Goal: Information Seeking & Learning: Learn about a topic

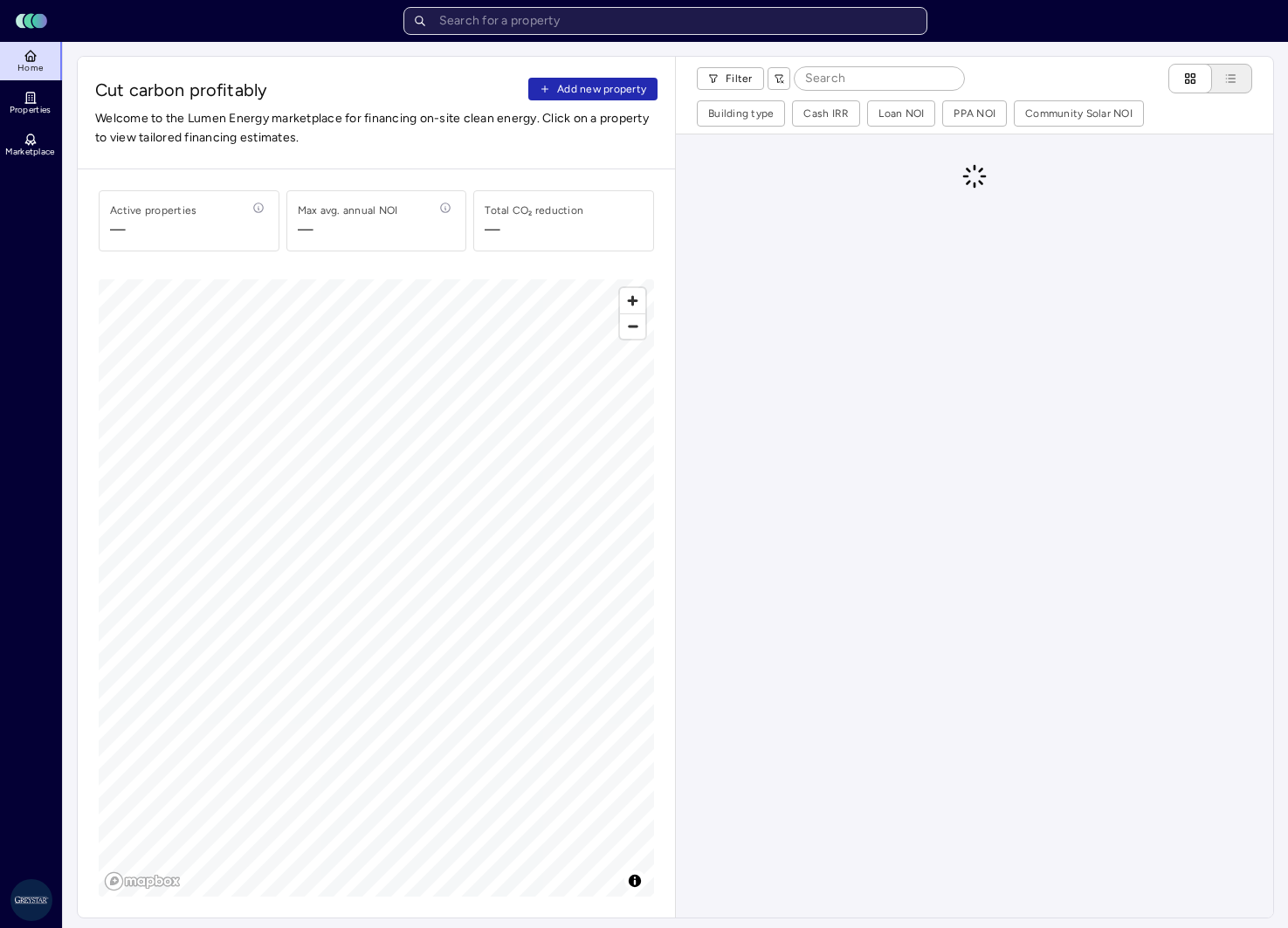
click at [545, 26] on input "text" at bounding box center [665, 21] width 524 height 28
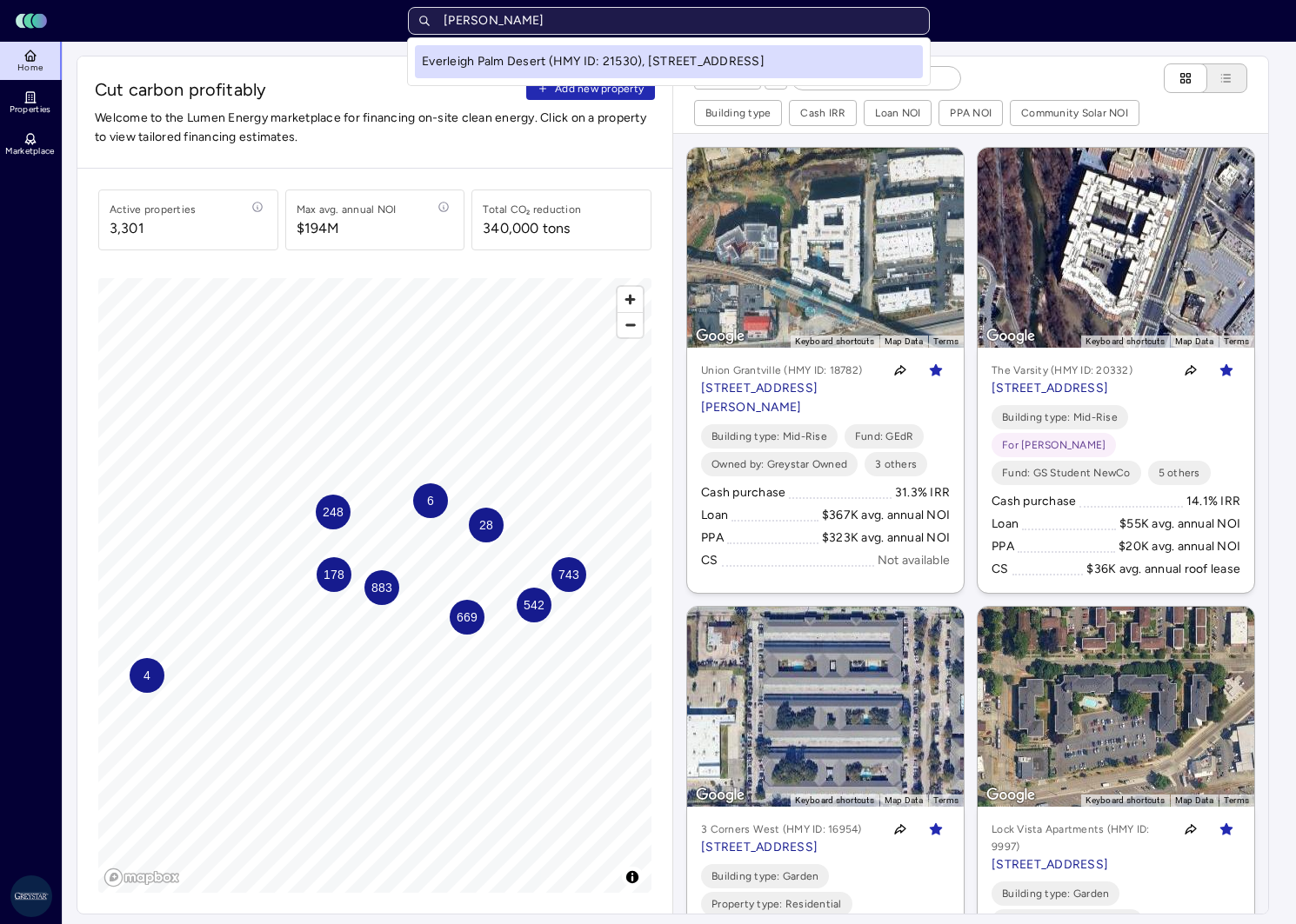
type input "[PERSON_NAME]"
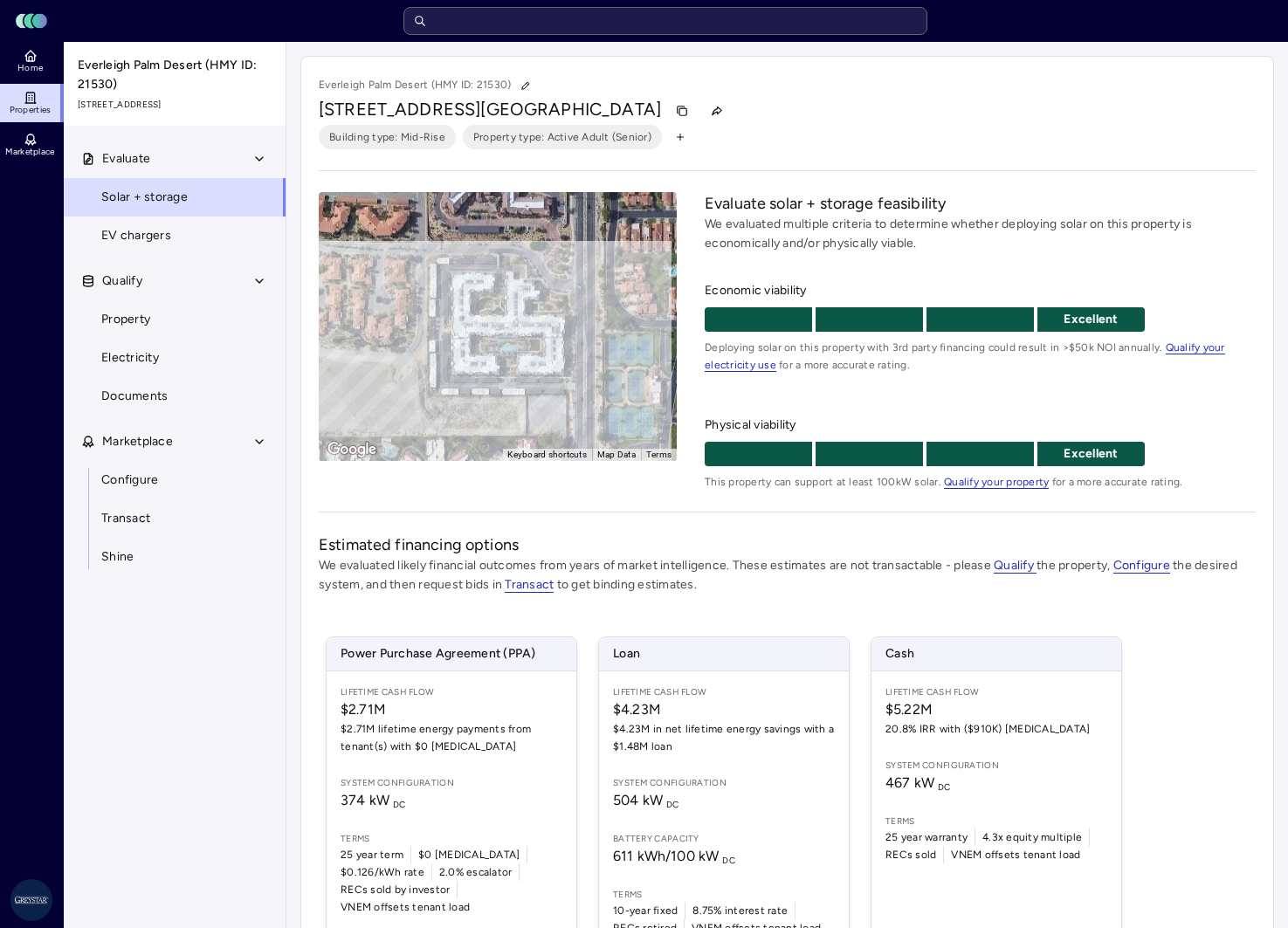
click at [528, 350] on div "To activate drag with keyboard, press Alt + Enter. Once in keyboard drag state,…" at bounding box center [498, 326] width 358 height 269
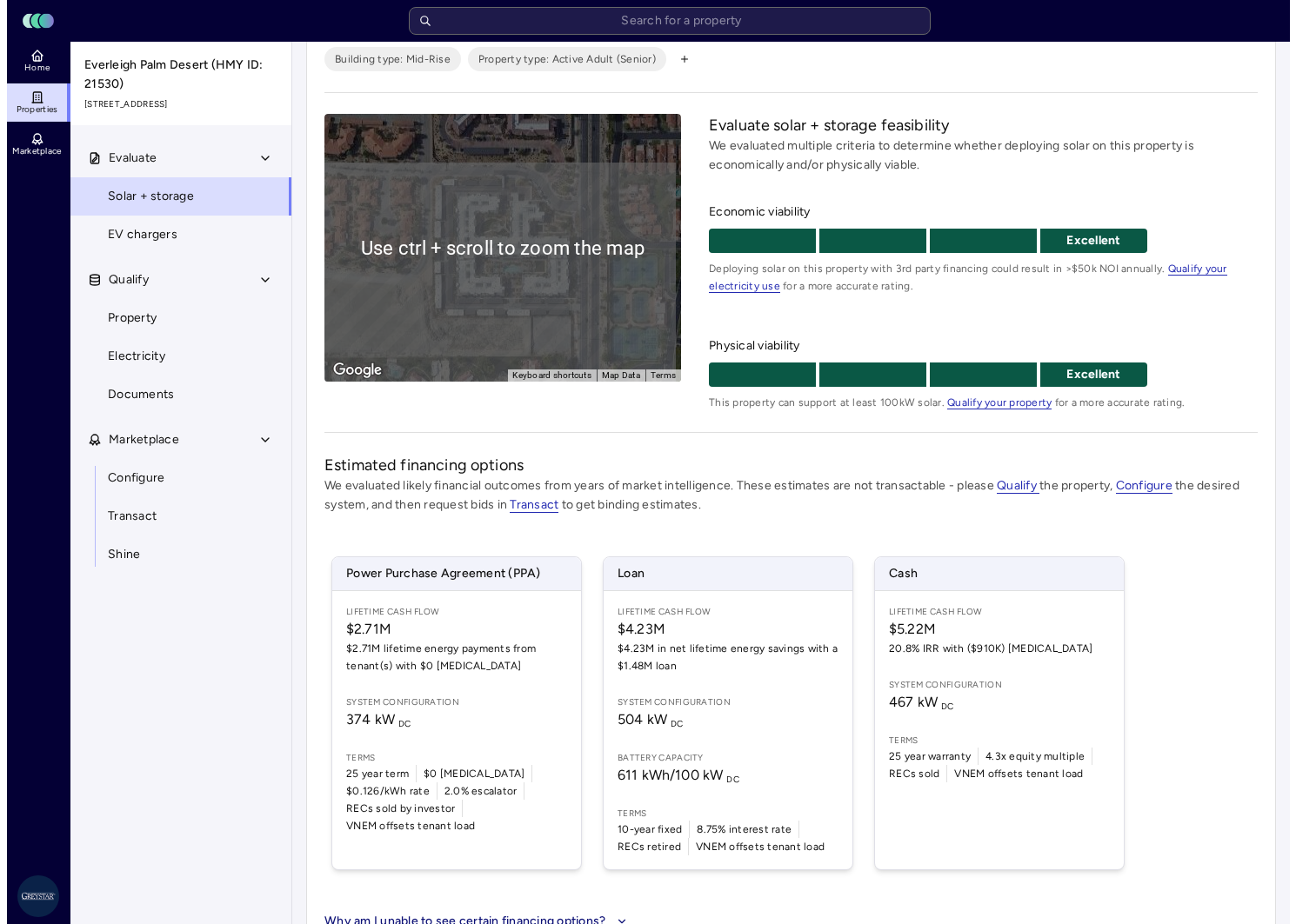
scroll to position [117, 0]
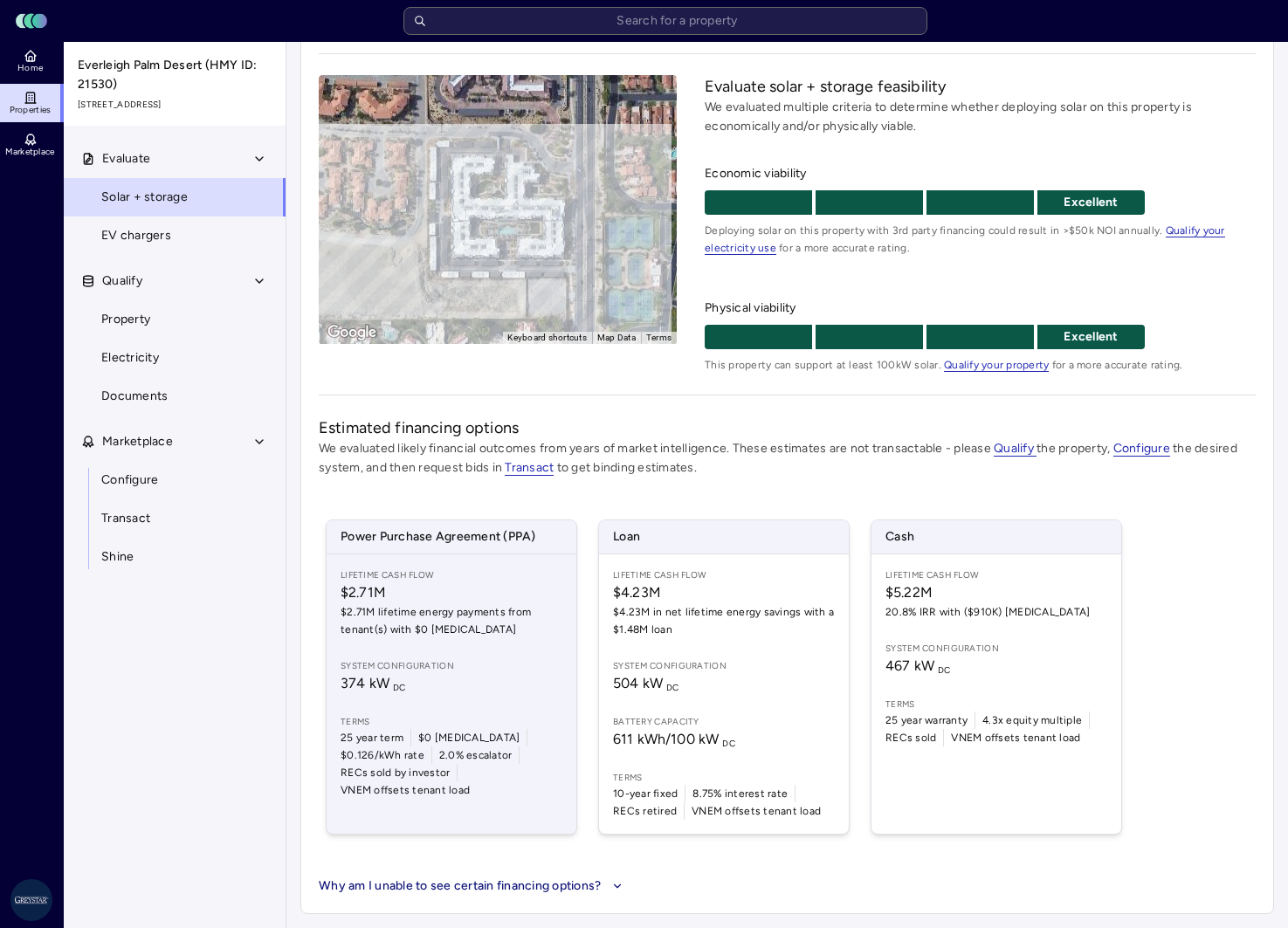
click at [475, 592] on span "$2.71M" at bounding box center [451, 593] width 222 height 21
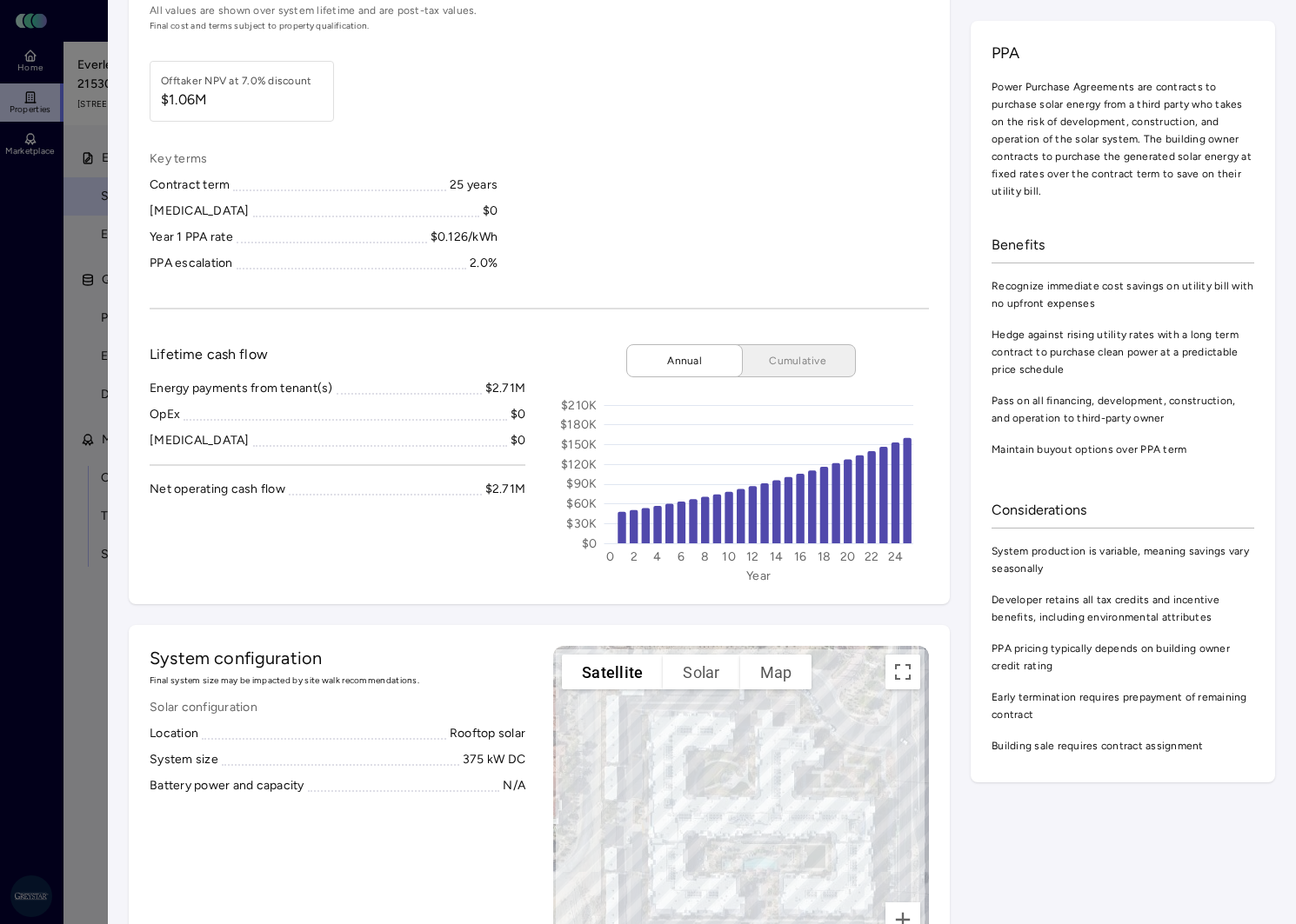
scroll to position [174, 0]
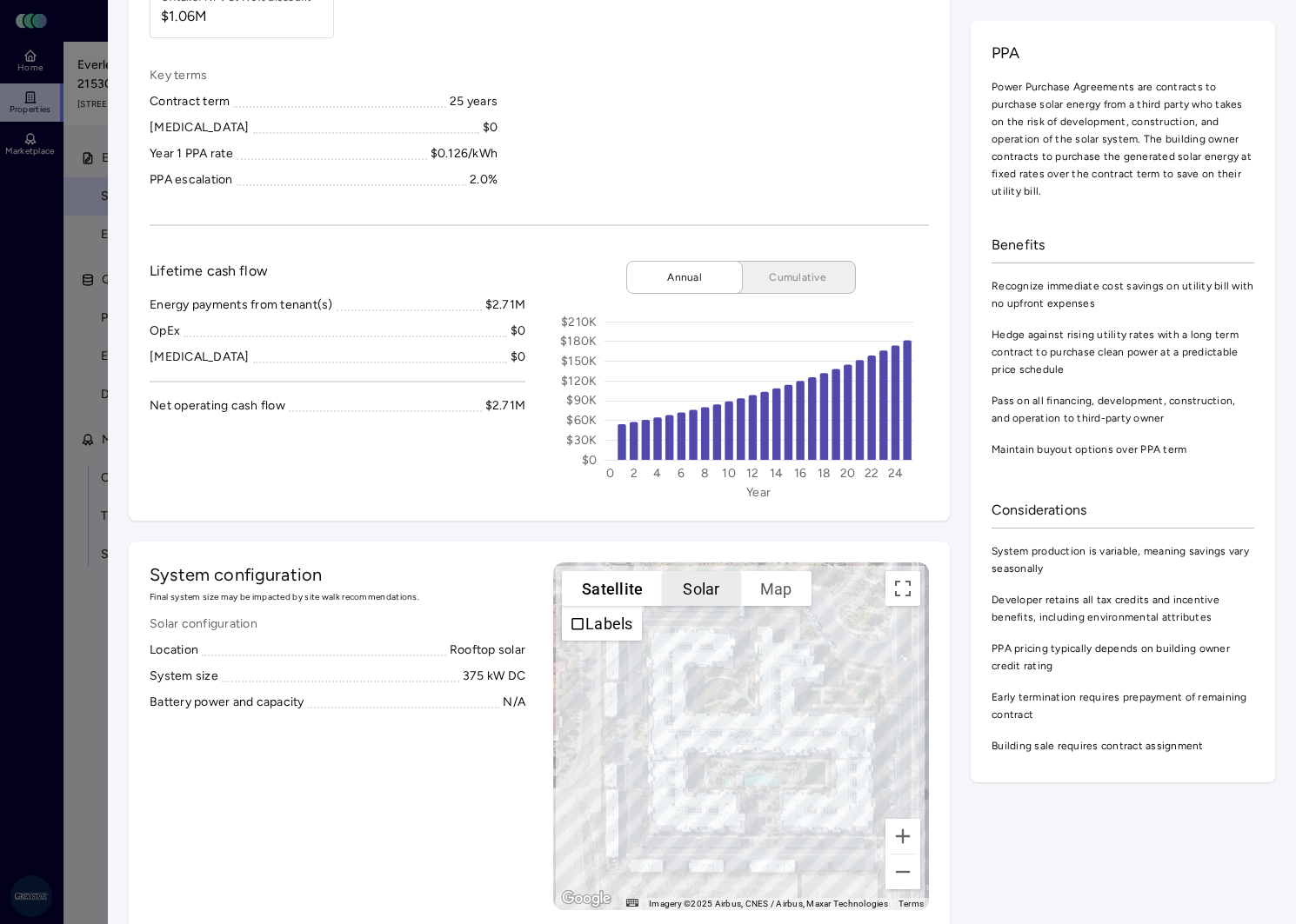
click at [663, 578] on button "Solar" at bounding box center [701, 589] width 77 height 35
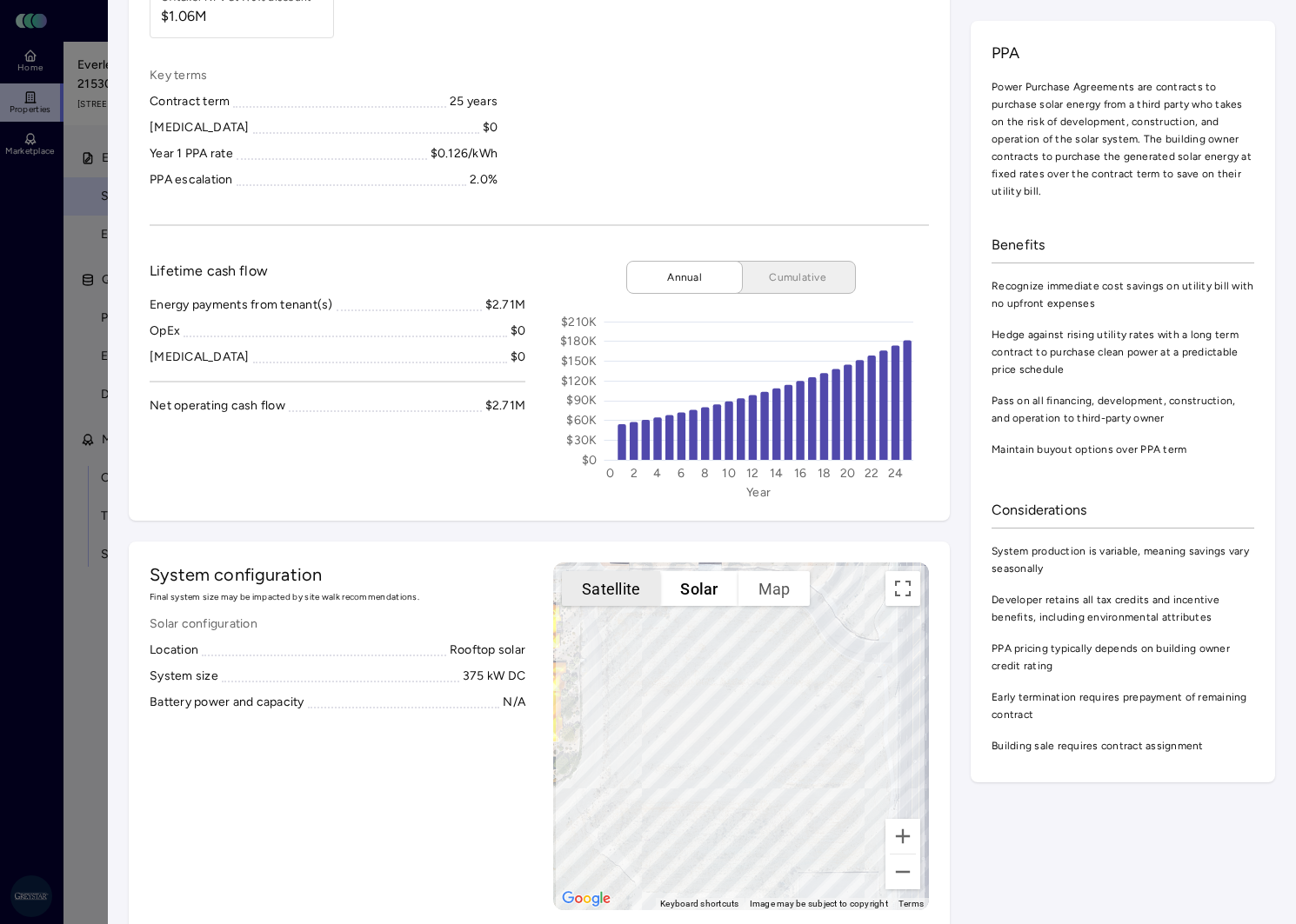
click at [613, 592] on button "Satellite" at bounding box center [611, 589] width 99 height 35
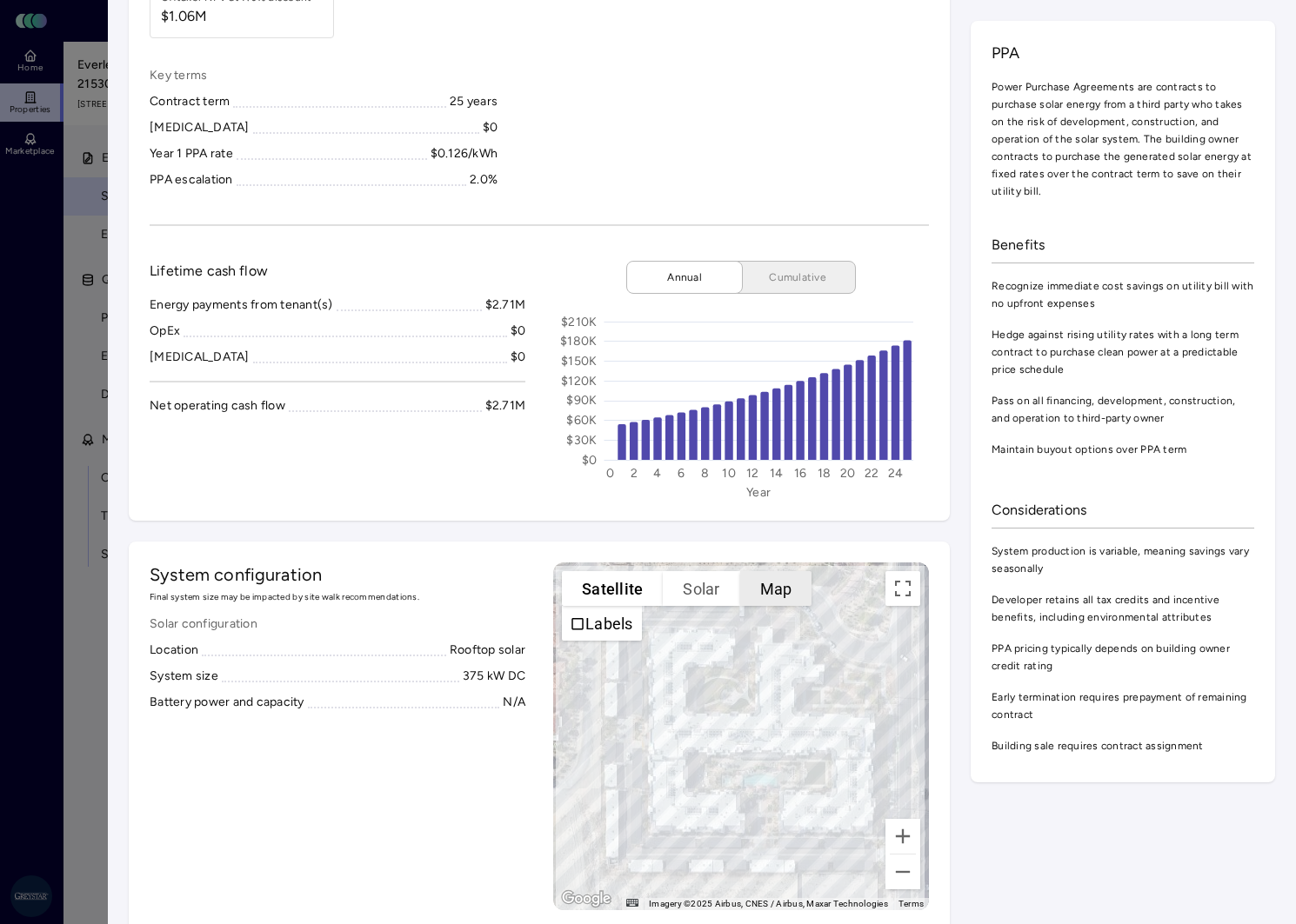
click at [791, 590] on button "Map" at bounding box center [776, 589] width 72 height 35
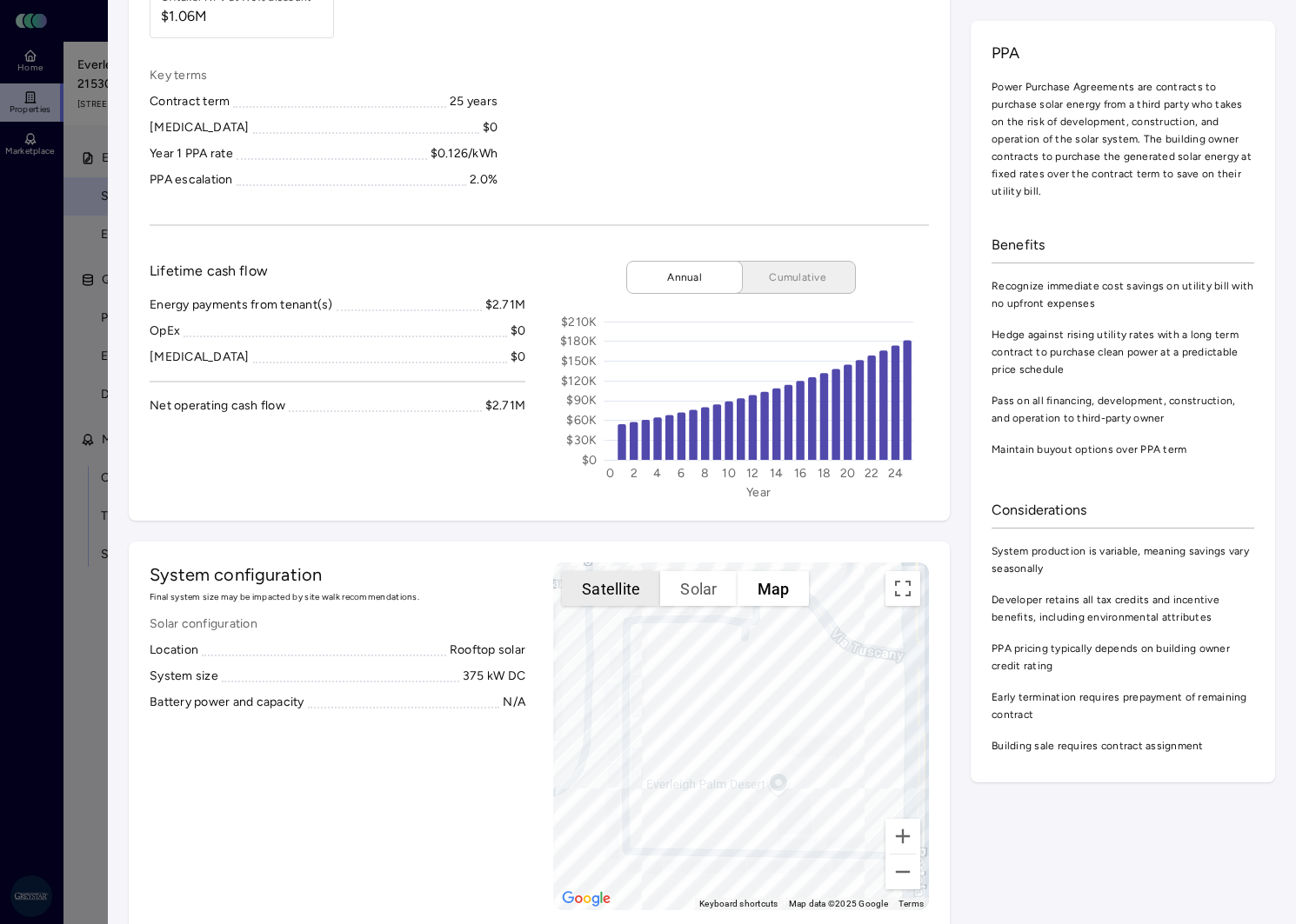
click at [592, 583] on button "Satellite" at bounding box center [611, 589] width 99 height 35
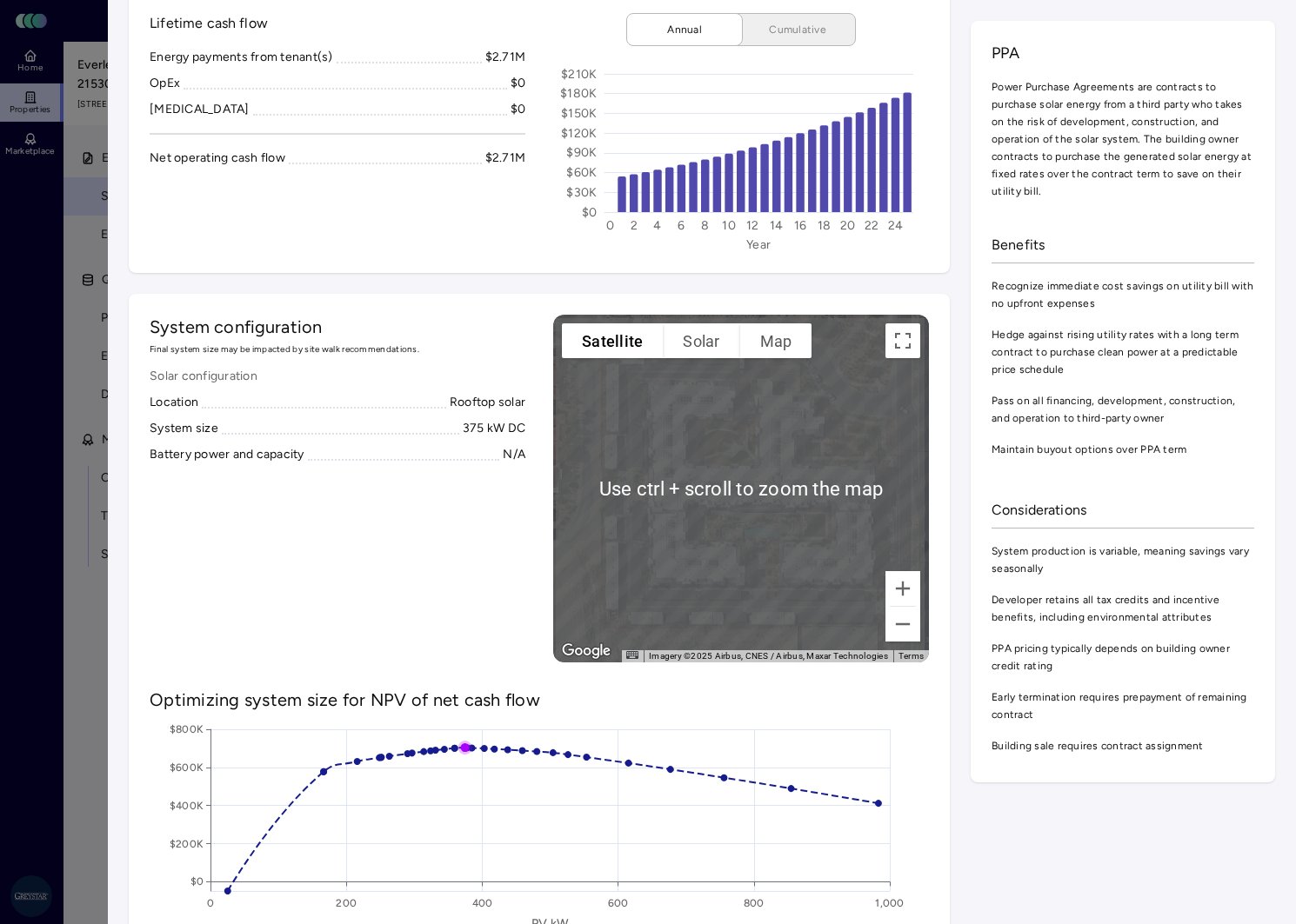
scroll to position [435, 0]
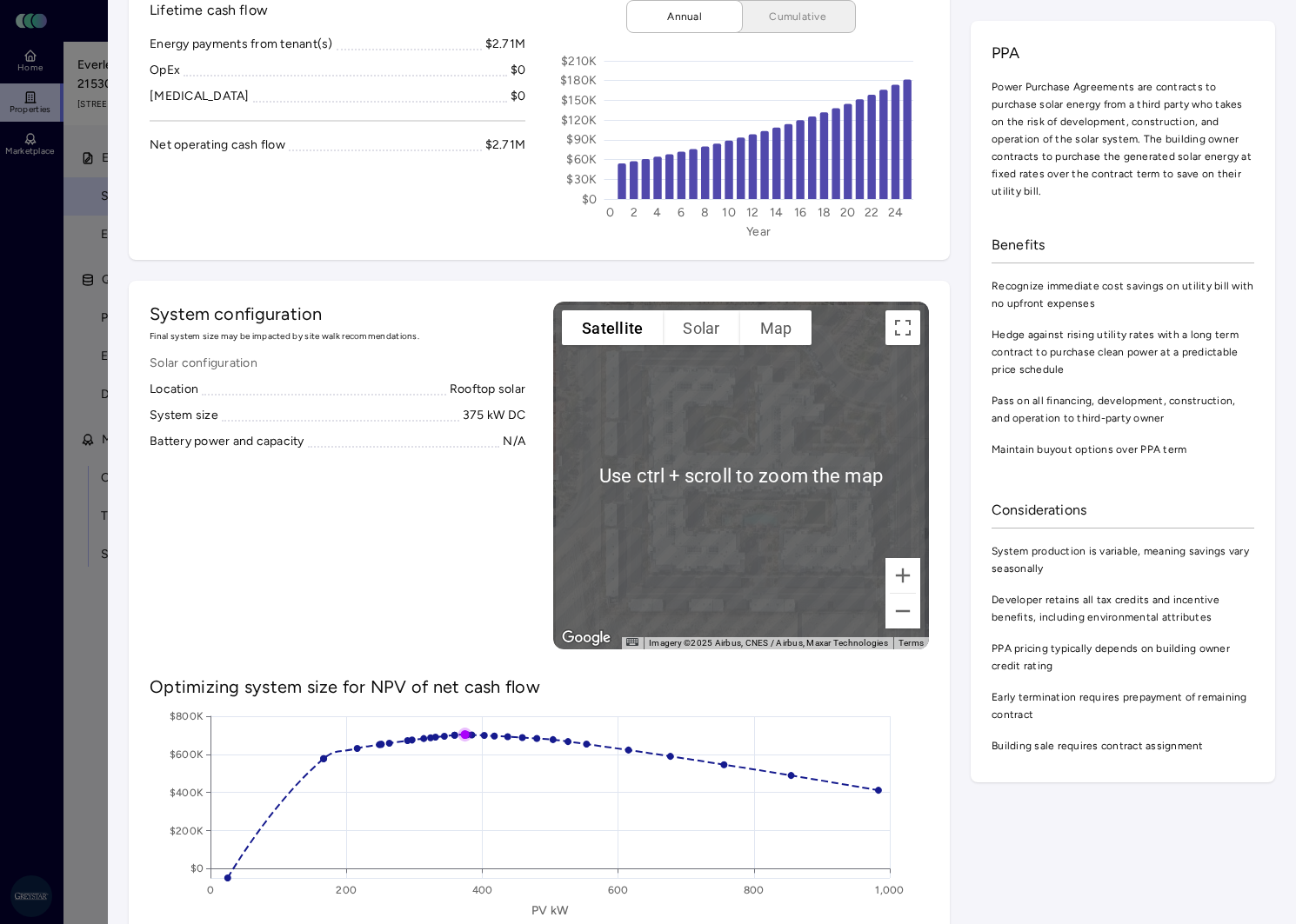
click at [881, 629] on div "To activate drag with keyboard, press Alt + Enter. Once in keyboard drag state,…" at bounding box center [741, 476] width 376 height 348
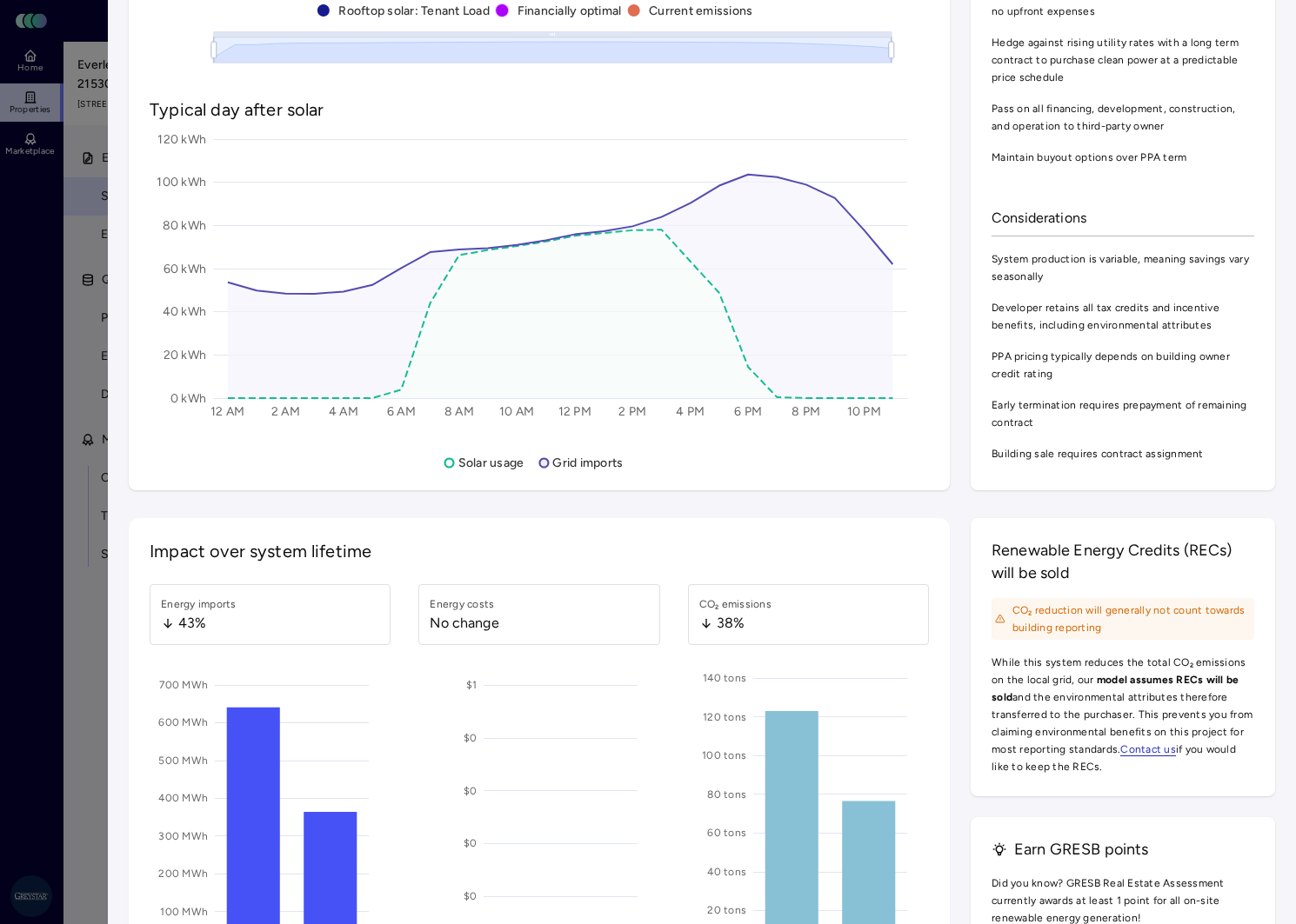
scroll to position [1652, 0]
